Goal: Obtain resource: Download file/media

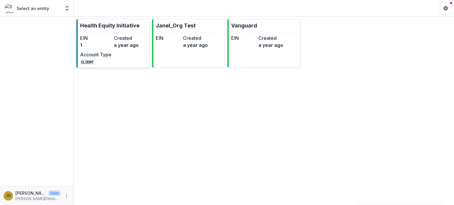
click at [122, 27] on p "Health Equity Initiative" at bounding box center [109, 26] width 59 height 8
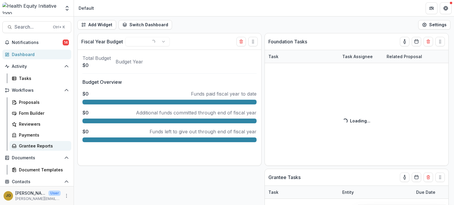
click at [18, 149] on link "Grantee Reports" at bounding box center [40, 146] width 62 height 10
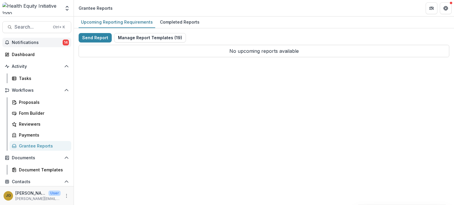
click at [47, 42] on span "Notifications" at bounding box center [37, 42] width 51 height 5
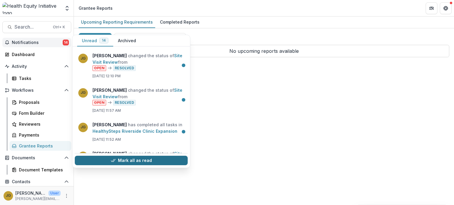
click at [126, 158] on button "Mark all as read" at bounding box center [131, 160] width 113 height 9
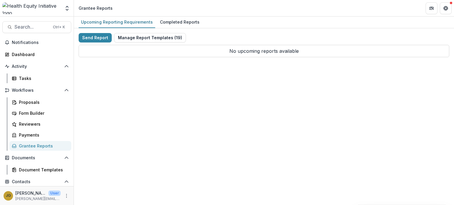
click at [241, 100] on div "Upcoming Reporting Requirements Completed Reports Send Report Manage Report Tem…" at bounding box center [264, 111] width 380 height 189
click at [33, 102] on div "Proposals" at bounding box center [43, 102] width 48 height 6
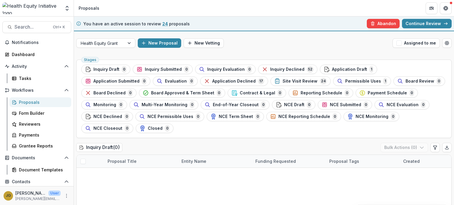
click at [417, 22] on link "Continue Review" at bounding box center [427, 23] width 50 height 9
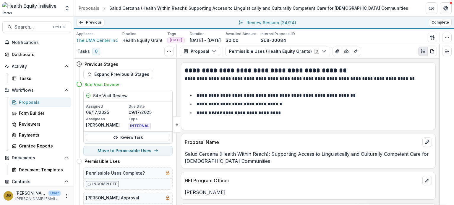
click at [38, 103] on div "Proposals" at bounding box center [43, 102] width 48 height 6
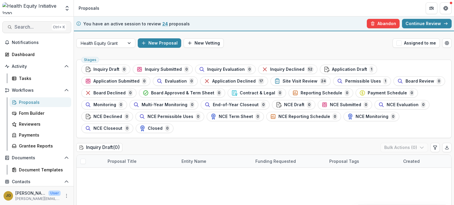
click at [28, 27] on span "Search..." at bounding box center [31, 27] width 35 height 6
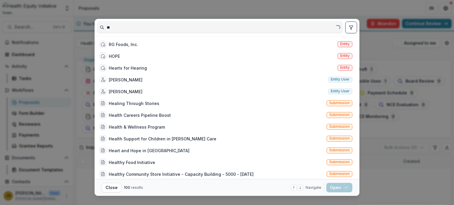
type input "*"
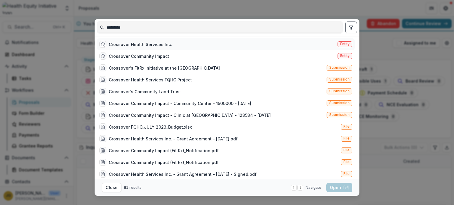
type input "*********"
click at [134, 48] on div "Crossover Health Services Inc. Entity" at bounding box center [225, 44] width 257 height 12
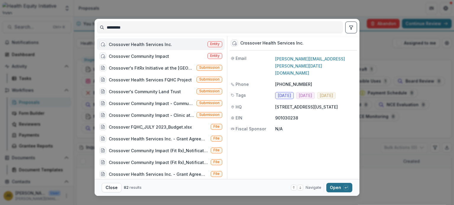
click at [331, 186] on button "Open with enter key" at bounding box center [339, 187] width 26 height 9
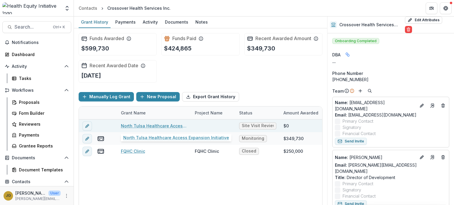
click at [155, 125] on link "North Tulsa Healthcare Access Expansion Initiative" at bounding box center [154, 126] width 67 height 6
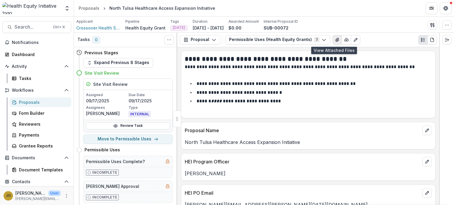
click at [335, 41] on icon "View Attached Files" at bounding box center [337, 39] width 5 height 5
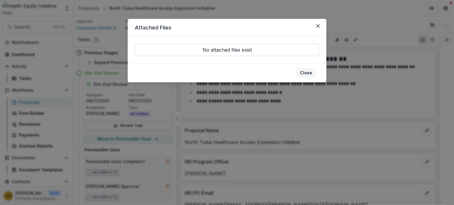
click at [309, 76] on button "Close" at bounding box center [305, 72] width 19 height 9
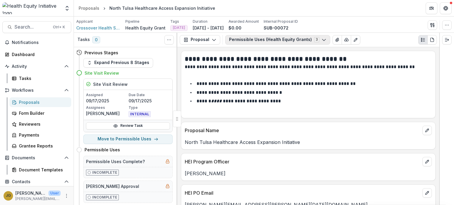
click at [321, 39] on icon "button" at bounding box center [323, 39] width 5 height 5
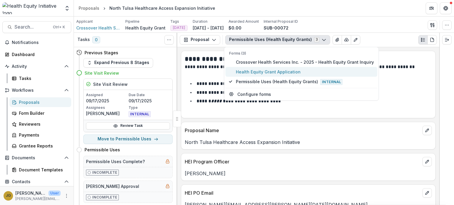
click at [279, 74] on span "Health Equity Grant Application" at bounding box center [305, 72] width 138 height 6
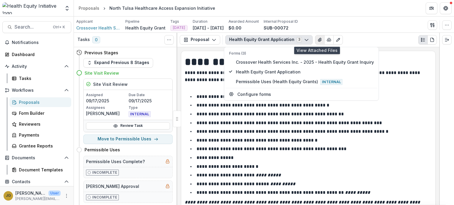
click at [318, 40] on icon "View Attached Files" at bounding box center [319, 40] width 3 height 4
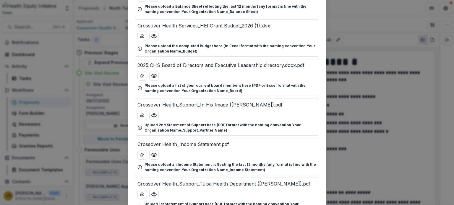
scroll to position [102, 0]
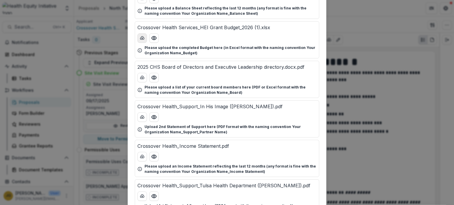
click at [142, 37] on icon "download-button" at bounding box center [142, 38] width 5 height 5
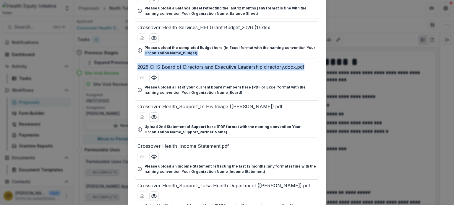
drag, startPoint x: 451, startPoint y: 68, endPoint x: 453, endPoint y: 49, distance: 19.6
click at [453, 49] on div "Attached Files Crossover Health Services_Program Plan_2026.xlsx Upload the comp…" at bounding box center [227, 102] width 454 height 205
